Goal: Navigation & Orientation: Find specific page/section

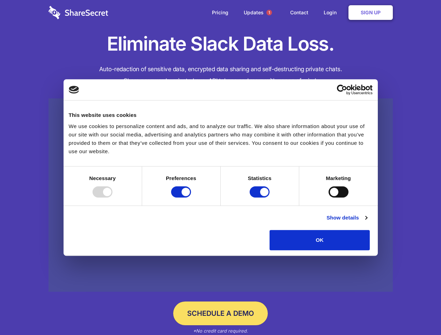
click at [112, 198] on div at bounding box center [103, 192] width 20 height 11
click at [191, 198] on input "Preferences" at bounding box center [181, 192] width 20 height 11
checkbox input "false"
click at [261, 198] on input "Statistics" at bounding box center [260, 192] width 20 height 11
checkbox input "false"
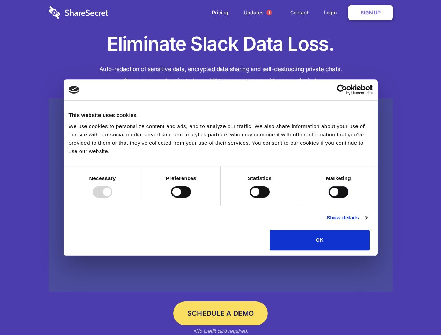
click at [329, 198] on input "Marketing" at bounding box center [339, 192] width 20 height 11
checkbox input "true"
click at [367, 222] on link "Show details" at bounding box center [347, 218] width 41 height 8
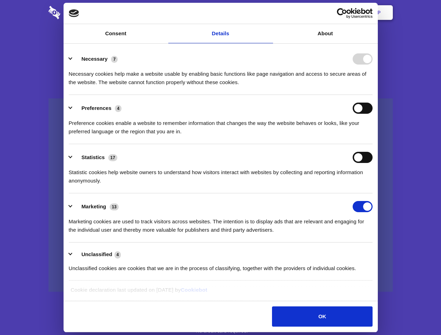
click at [373, 194] on li "Statistics 17 Statistic cookies help website owners to understand how visitors …" at bounding box center [221, 168] width 304 height 49
click at [269, 13] on span "1" at bounding box center [270, 13] width 6 height 6
